Goal: Information Seeking & Learning: Check status

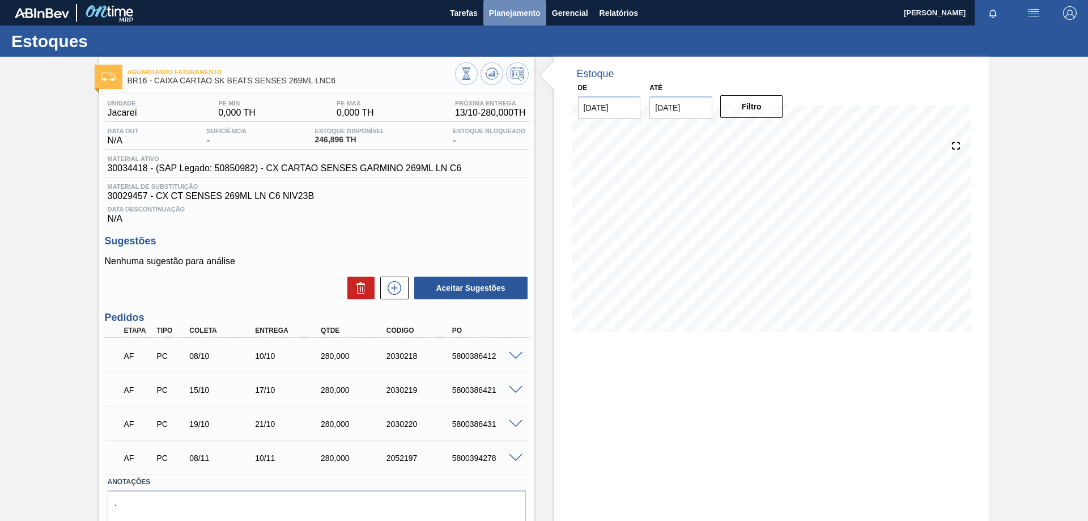
click at [500, 10] on span "Planejamento" at bounding box center [515, 13] width 52 height 14
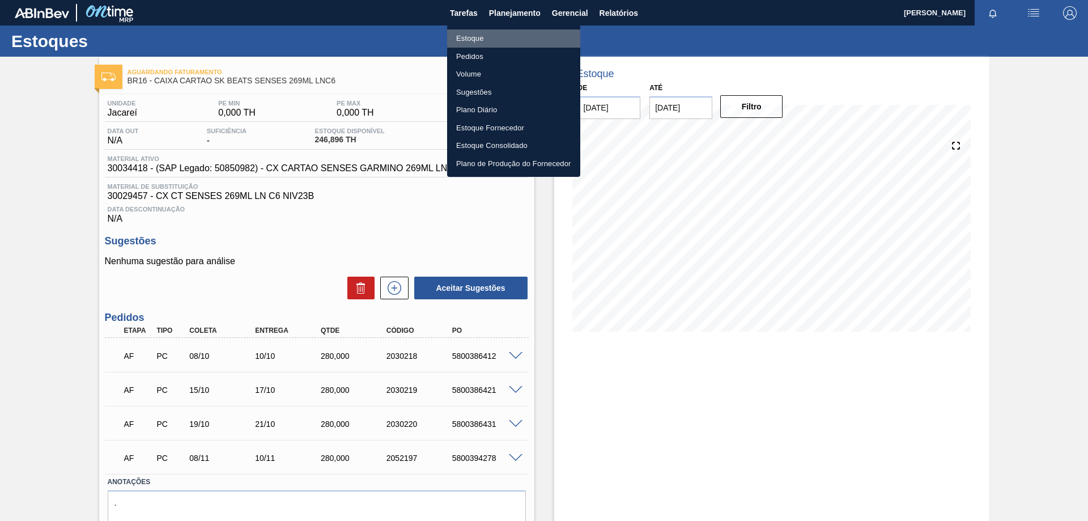
click at [481, 38] on li "Estoque" at bounding box center [513, 38] width 133 height 18
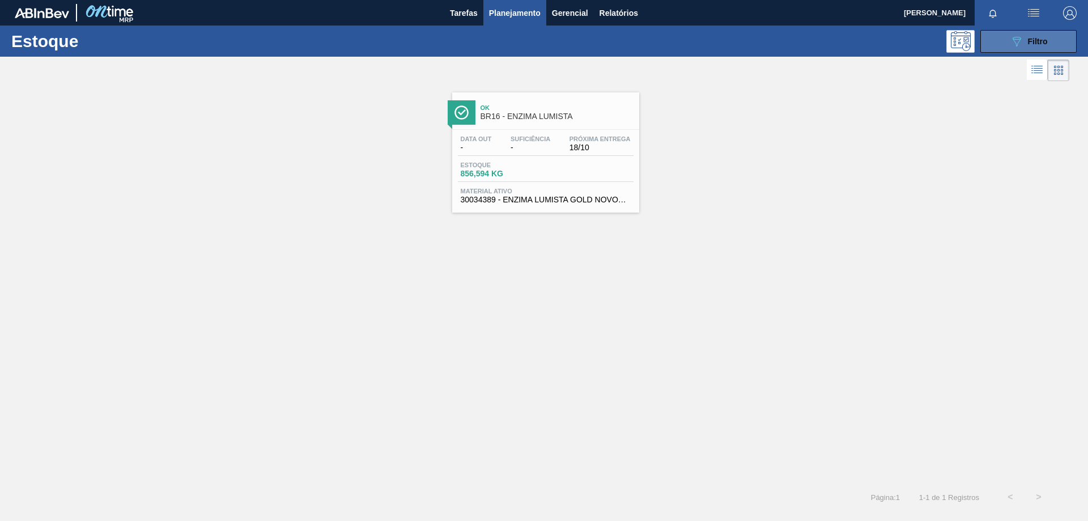
click at [1041, 49] on button "089F7B8B-B2A5-4AFE-B5C0-19BA573D28AC Filtro" at bounding box center [1029, 41] width 96 height 23
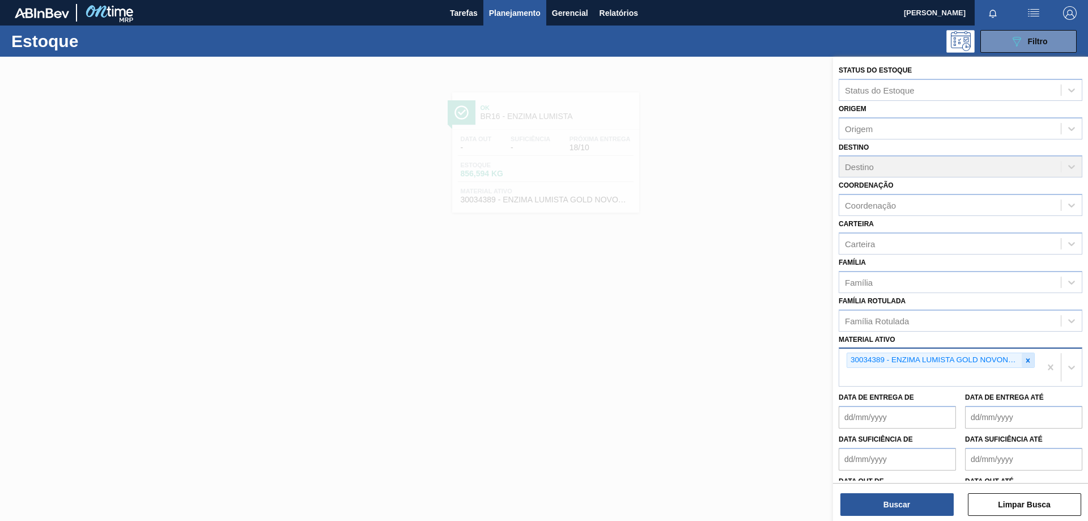
click at [1022, 362] on div at bounding box center [1028, 360] width 12 height 14
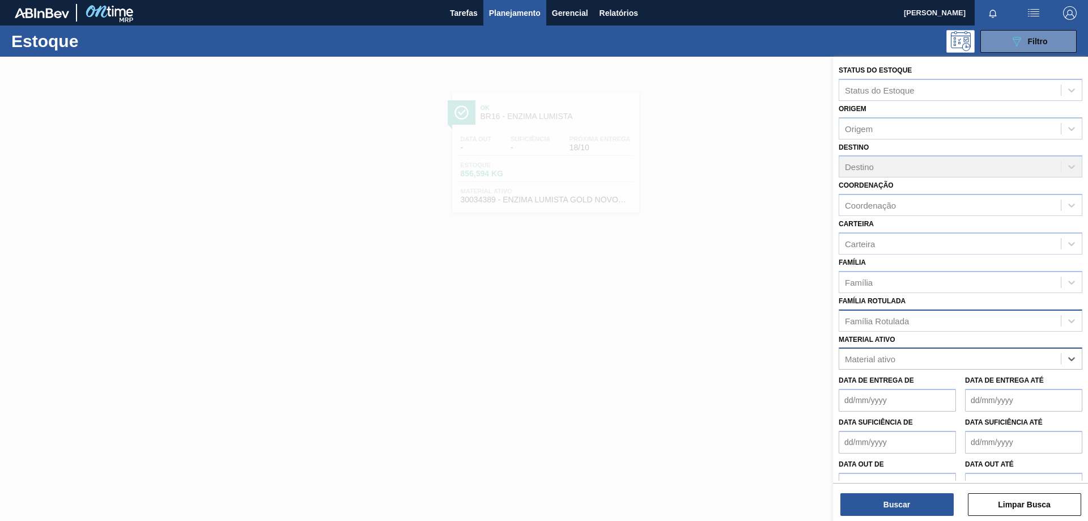
paste ativo "30003606"
type ativo "30003606"
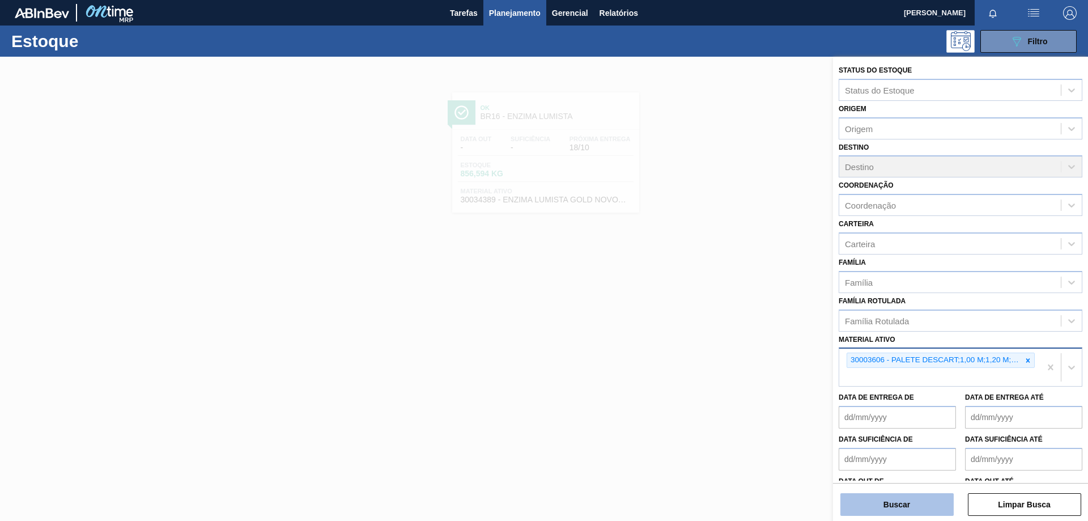
click at [906, 507] on button "Buscar" at bounding box center [897, 504] width 113 height 23
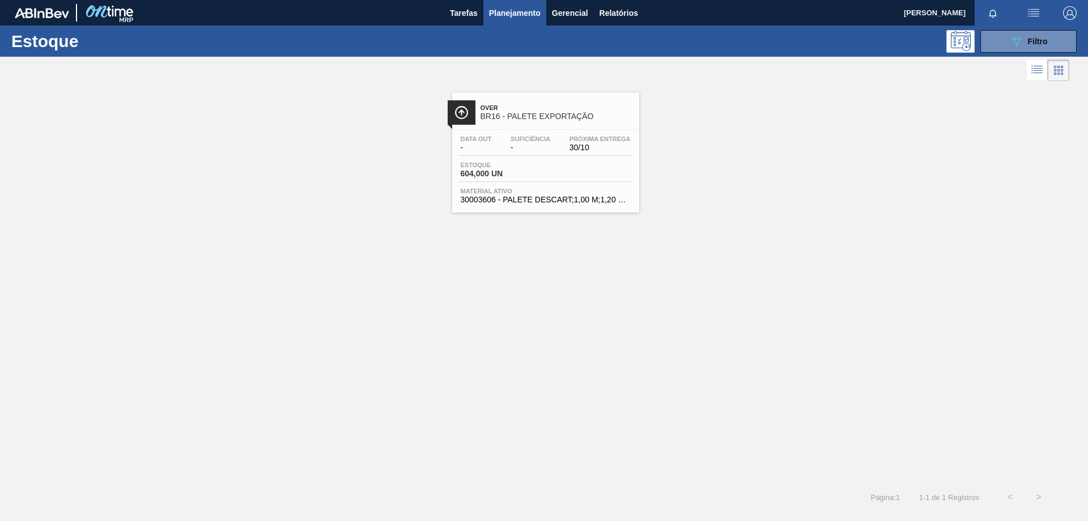
click at [592, 163] on div "Estoque 604,000 UN" at bounding box center [546, 172] width 176 height 20
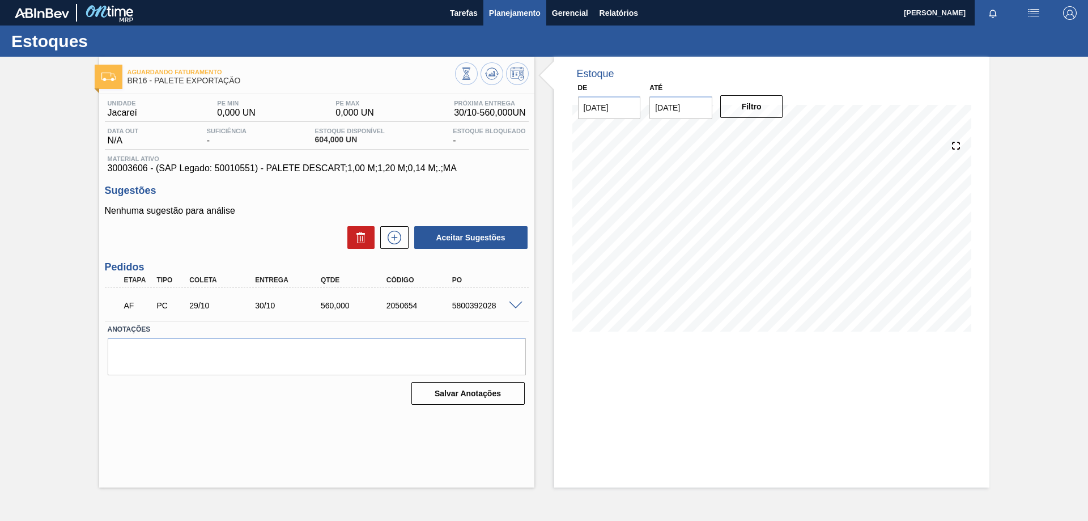
click at [523, 17] on span "Planejamento" at bounding box center [515, 13] width 52 height 14
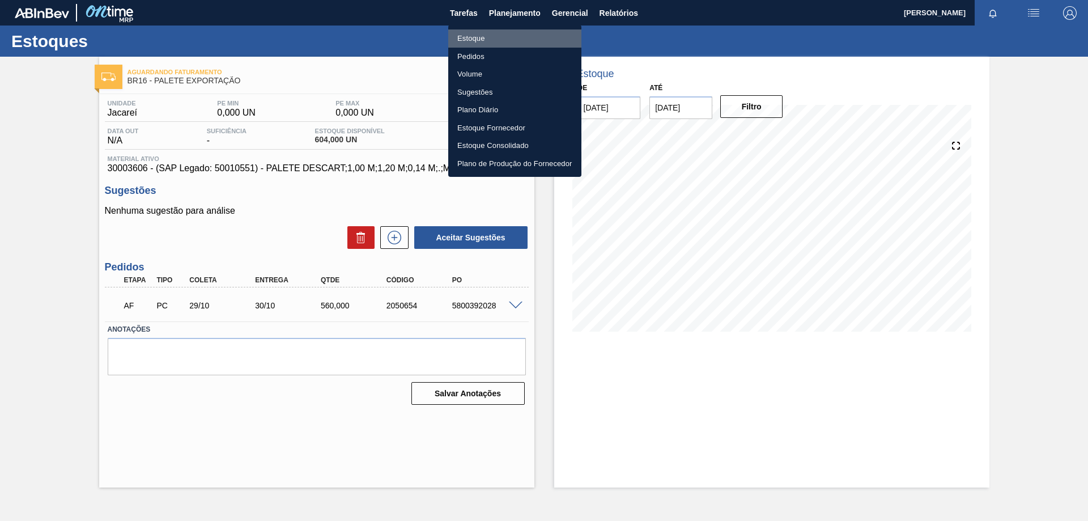
click at [476, 40] on li "Estoque" at bounding box center [514, 38] width 133 height 18
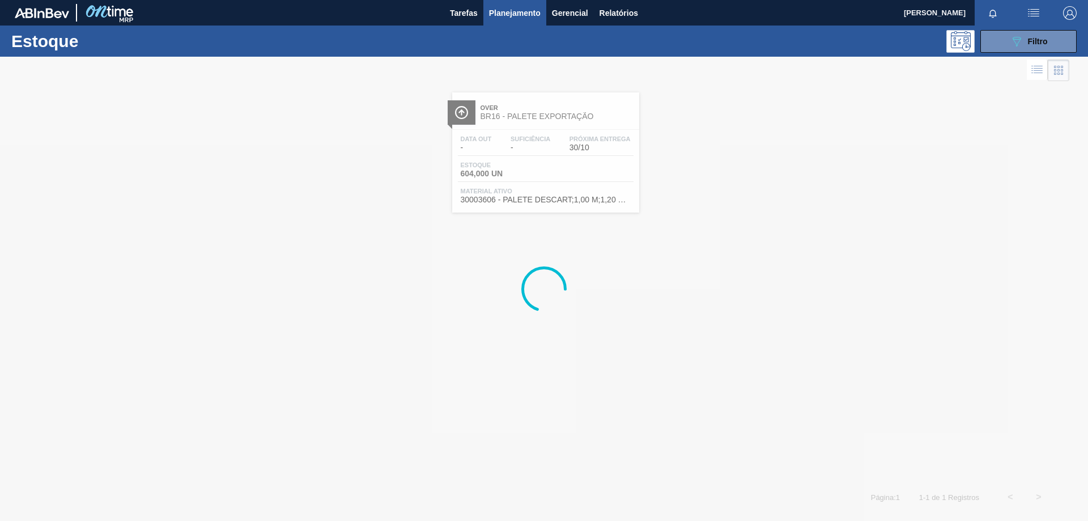
drag, startPoint x: 890, startPoint y: 96, endPoint x: 1088, endPoint y: 86, distance: 198.1
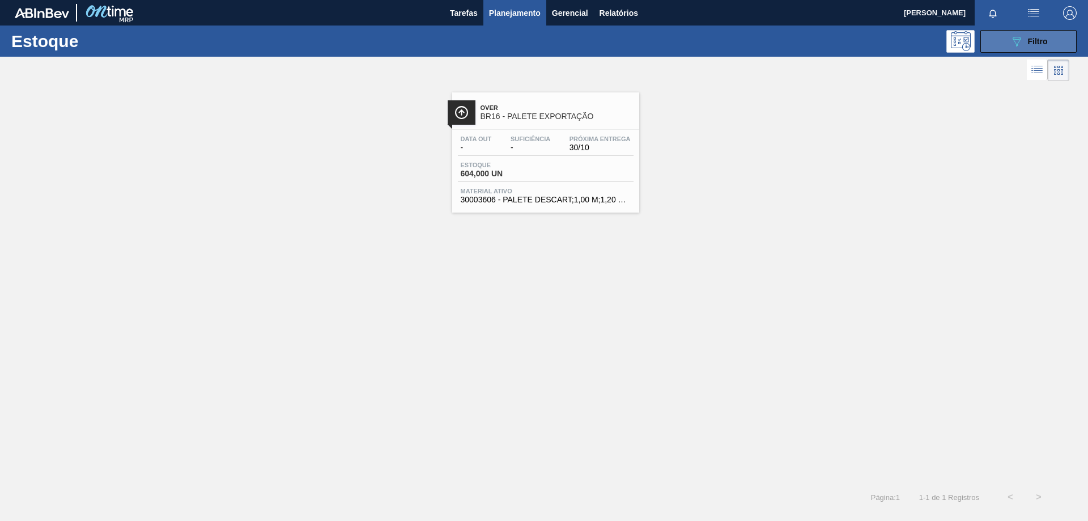
click at [1046, 45] on span "Filtro" at bounding box center [1038, 41] width 20 height 9
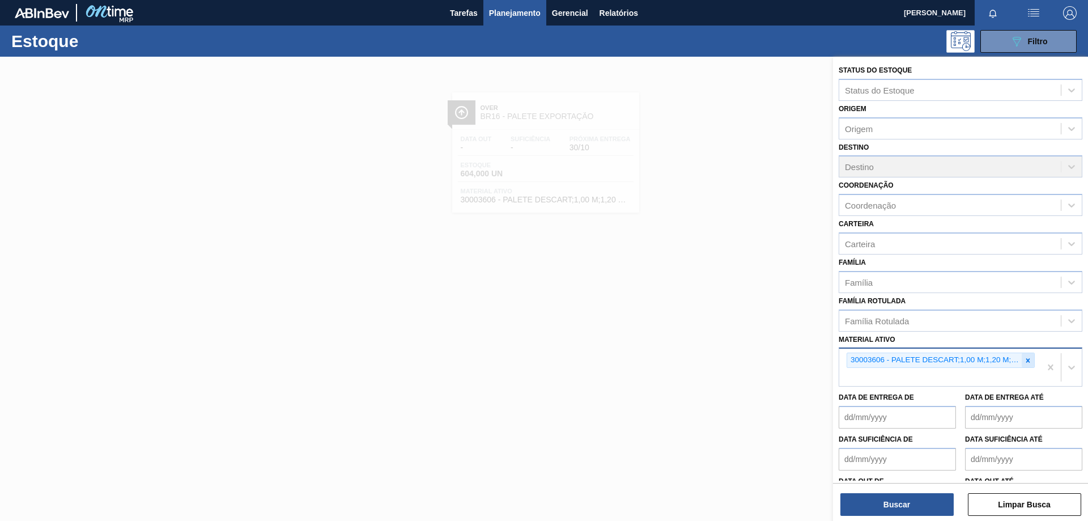
click at [1028, 360] on icon at bounding box center [1028, 361] width 8 height 8
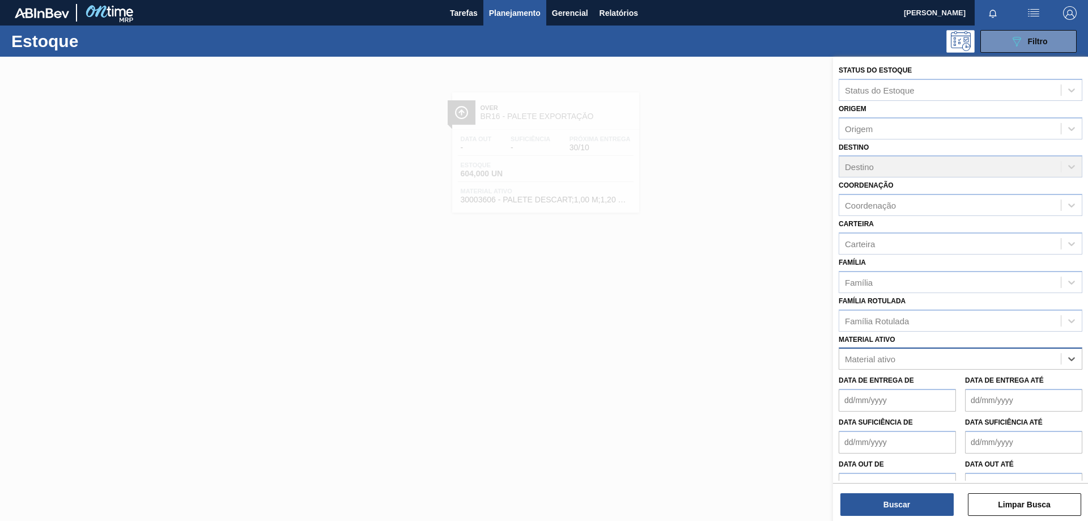
paste ativo "30012739"
type ativo "30012739"
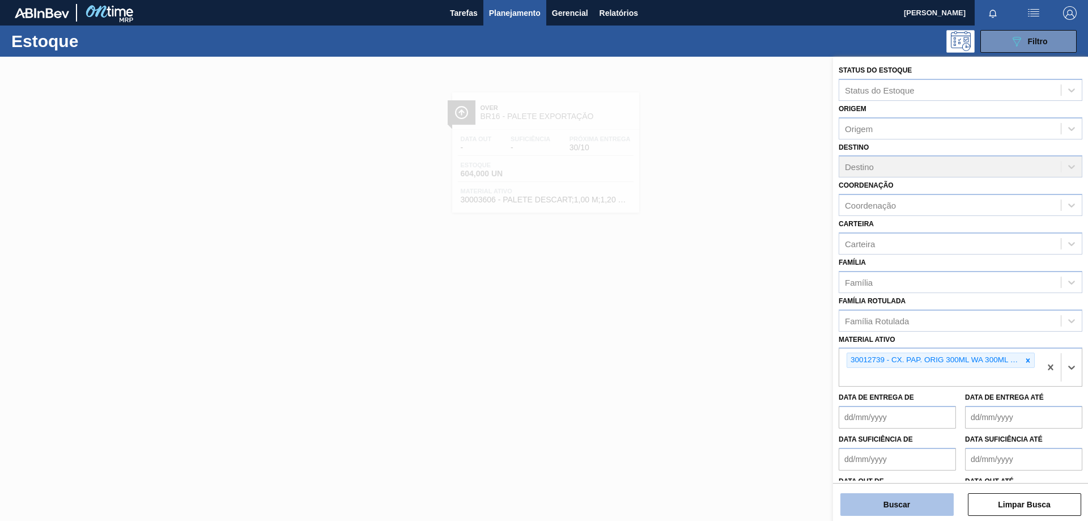
click at [897, 508] on button "Buscar" at bounding box center [897, 504] width 113 height 23
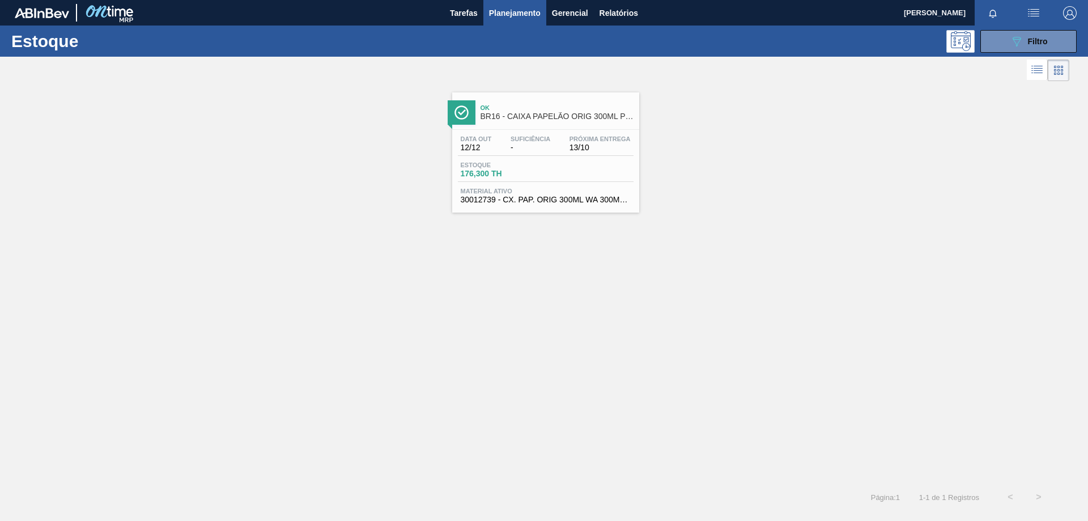
click at [622, 169] on div "Estoque 176,300 TH" at bounding box center [546, 172] width 176 height 20
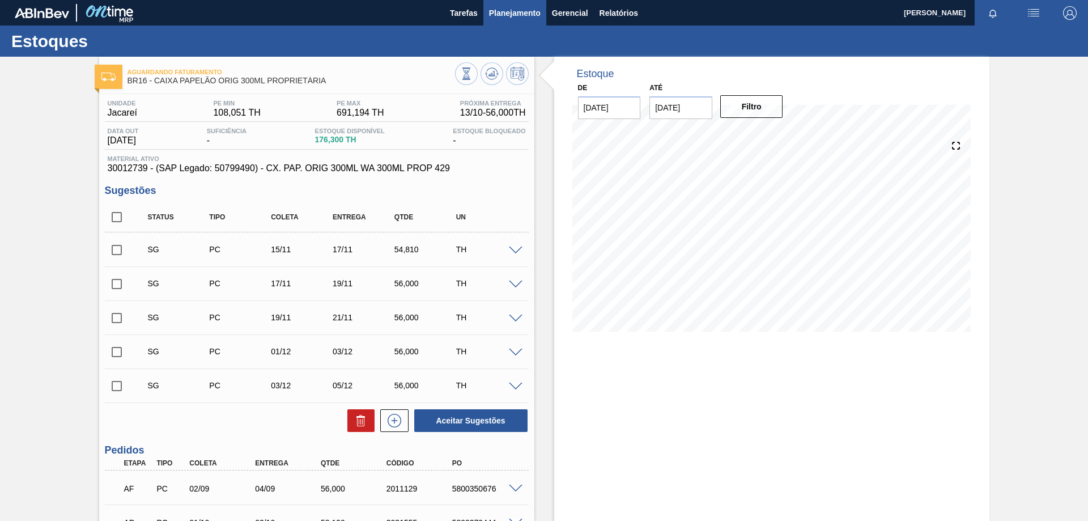
click at [507, 15] on span "Planejamento" at bounding box center [515, 13] width 52 height 14
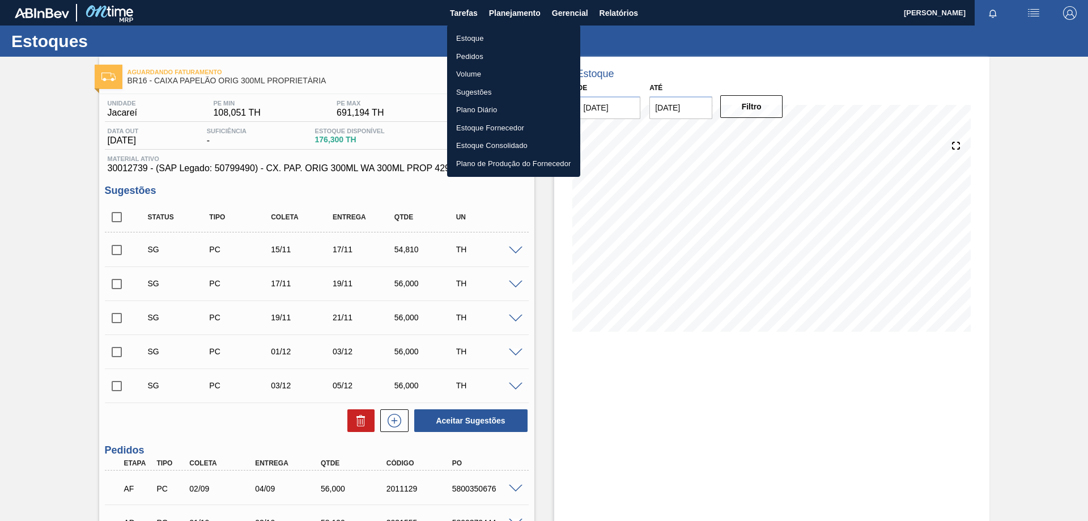
click at [481, 40] on li "Estoque" at bounding box center [513, 38] width 133 height 18
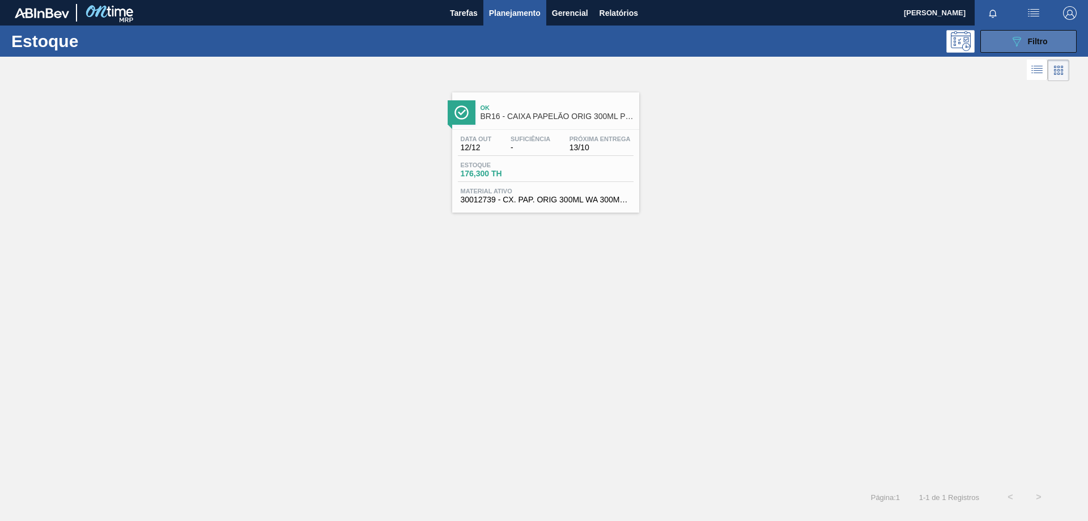
click at [1026, 43] on div "089F7B8B-B2A5-4AFE-B5C0-19BA573D28AC Filtro" at bounding box center [1029, 42] width 38 height 14
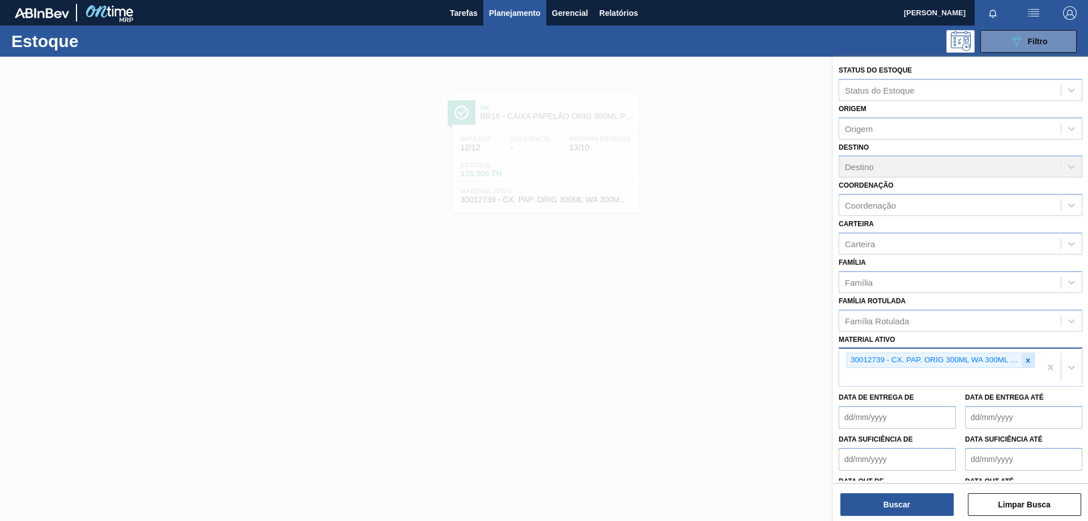
click at [1026, 361] on icon at bounding box center [1028, 360] width 4 height 4
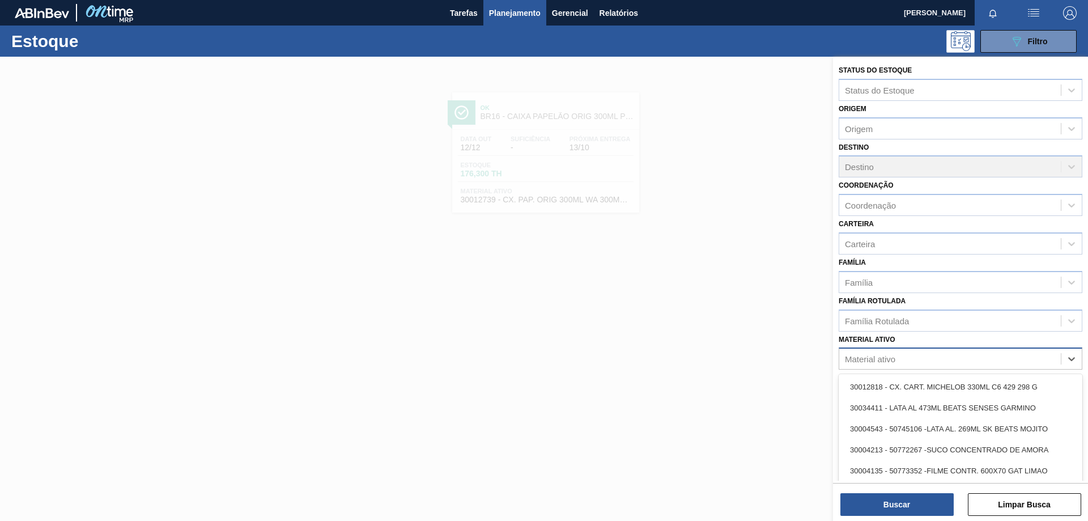
click at [889, 363] on div "Material ativo" at bounding box center [870, 359] width 50 height 10
